Goal: Find specific page/section: Find specific page/section

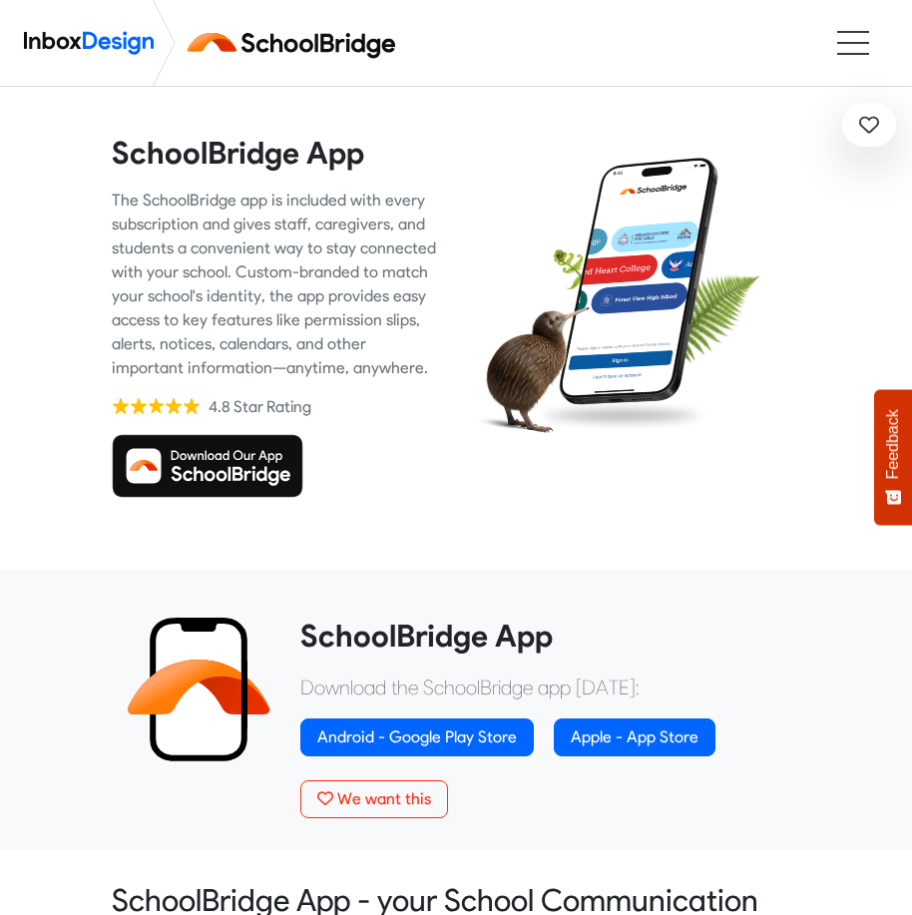
click at [215, 483] on img at bounding box center [208, 466] width 192 height 64
